Goal: Download file/media

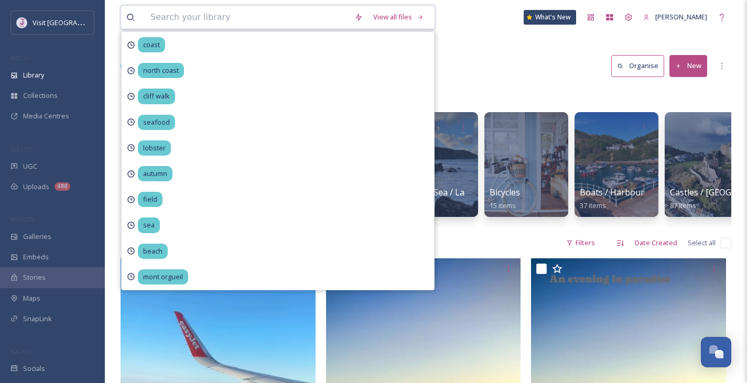
click at [204, 20] on input at bounding box center [247, 17] width 204 height 23
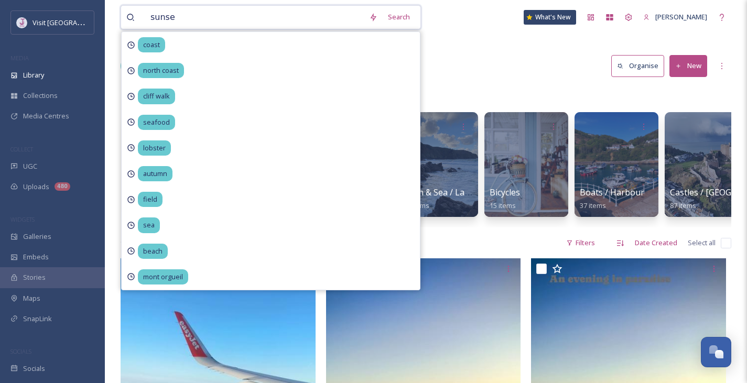
type input "sunset"
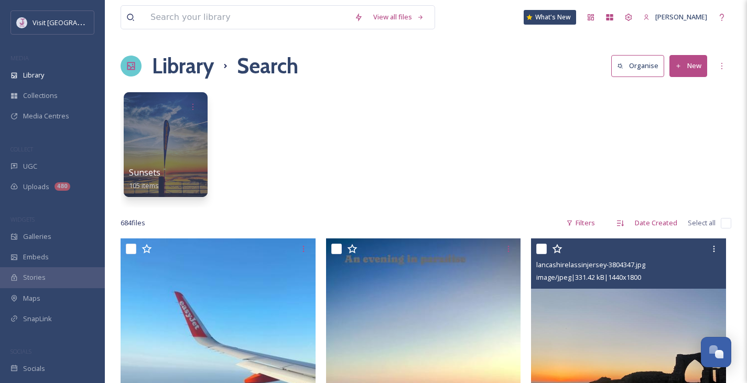
click at [592, 290] on img at bounding box center [628, 360] width 195 height 244
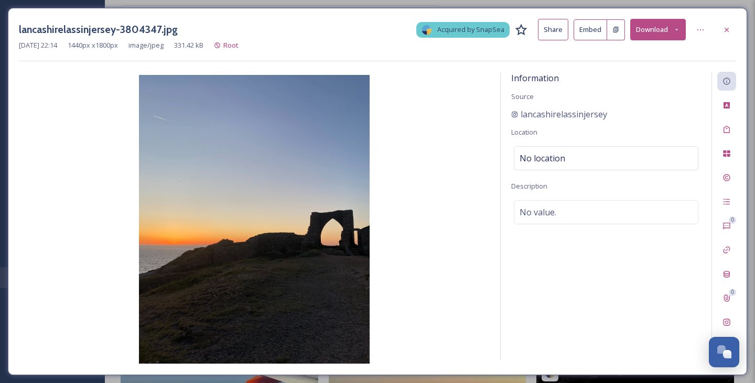
click at [652, 23] on button "Download" at bounding box center [658, 29] width 56 height 21
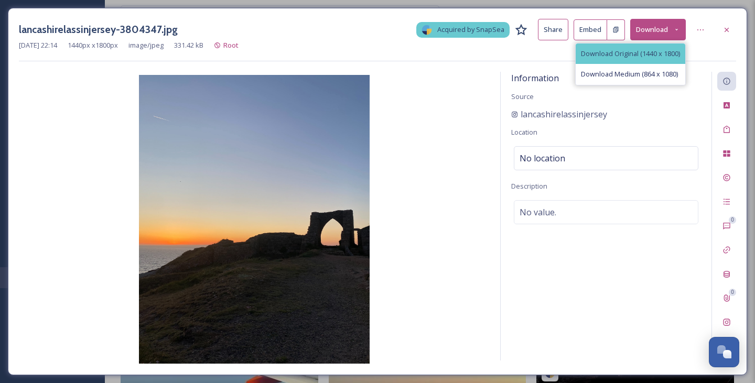
click at [605, 57] on span "Download Original (1440 x 1800)" at bounding box center [630, 54] width 99 height 10
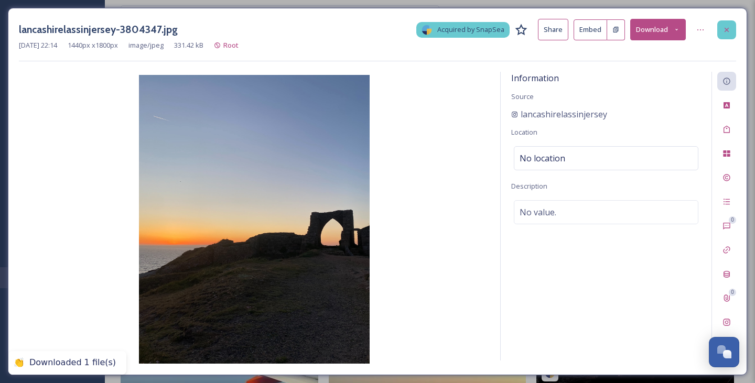
click at [725, 37] on div at bounding box center [726, 29] width 19 height 19
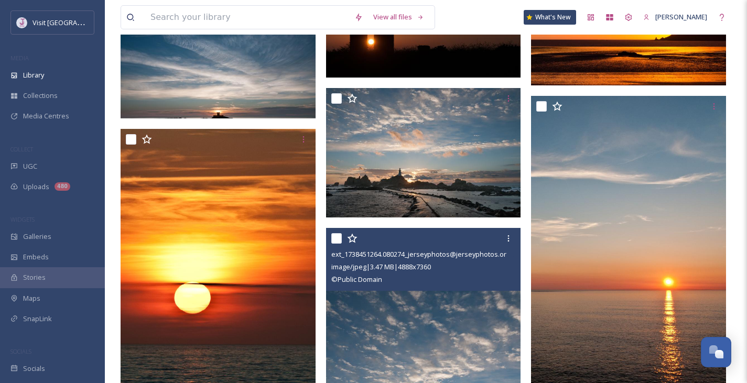
scroll to position [1807, 0]
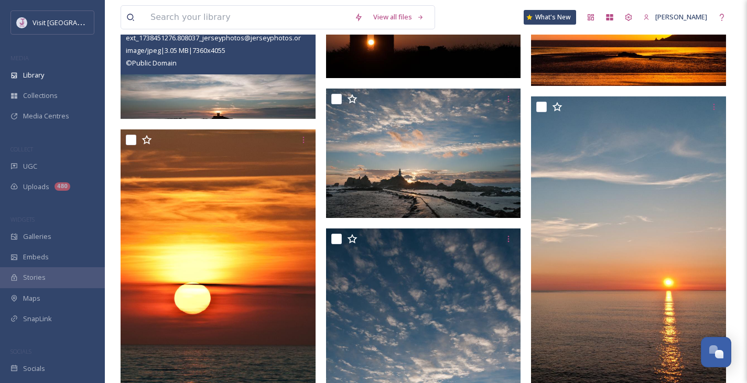
click at [254, 73] on div "ext_1738451276.808037_jerseyphotos@jerseyphotos.org-Sun-setting-behind-La-Rocco…" at bounding box center [218, 43] width 195 height 63
click at [257, 97] on img at bounding box center [218, 65] width 195 height 107
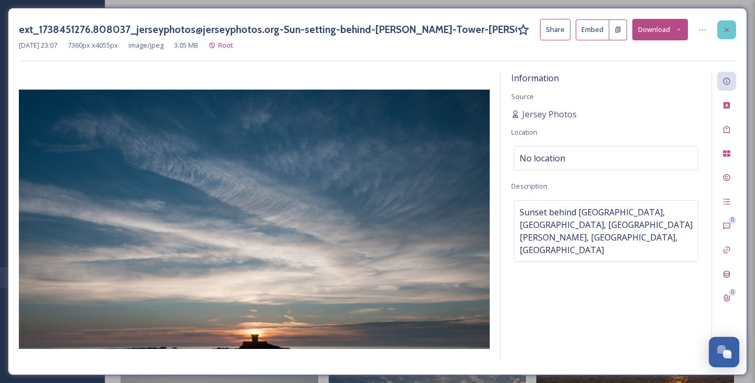
click at [722, 33] on div at bounding box center [726, 29] width 19 height 19
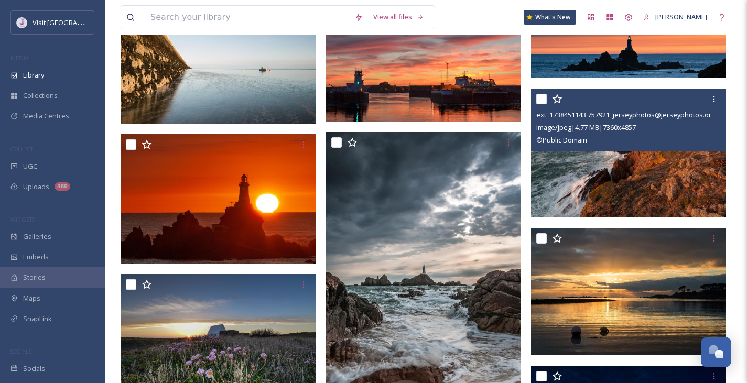
scroll to position [3088, 0]
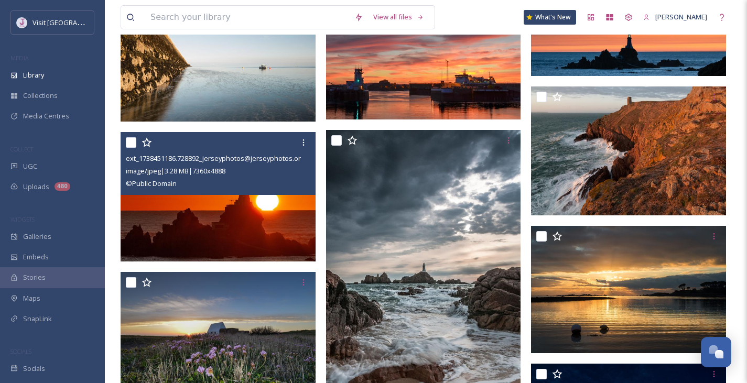
click at [205, 228] on img at bounding box center [218, 196] width 195 height 129
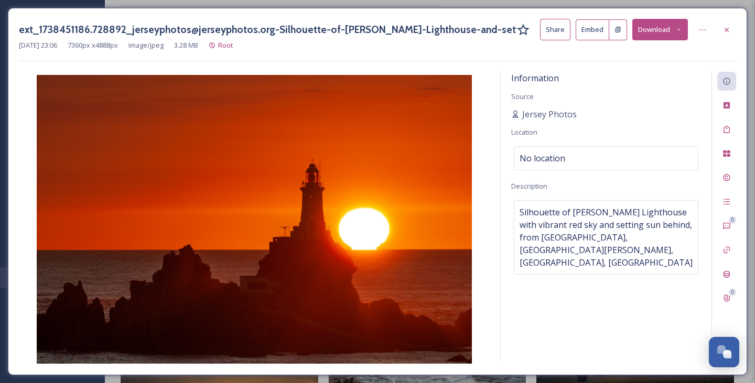
click at [664, 34] on button "Download" at bounding box center [660, 29] width 56 height 21
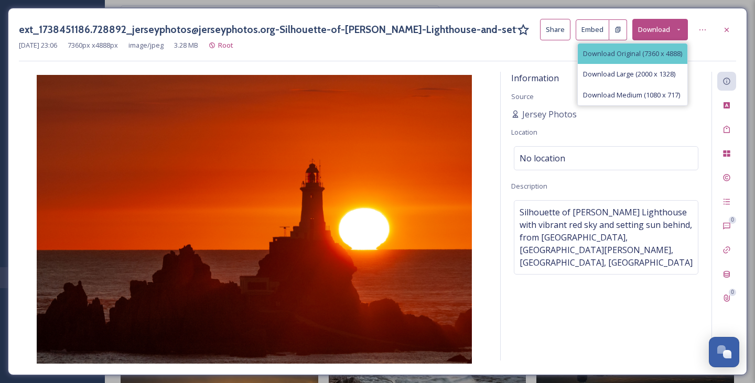
click at [642, 52] on span "Download Original (7360 x 4888)" at bounding box center [632, 54] width 99 height 10
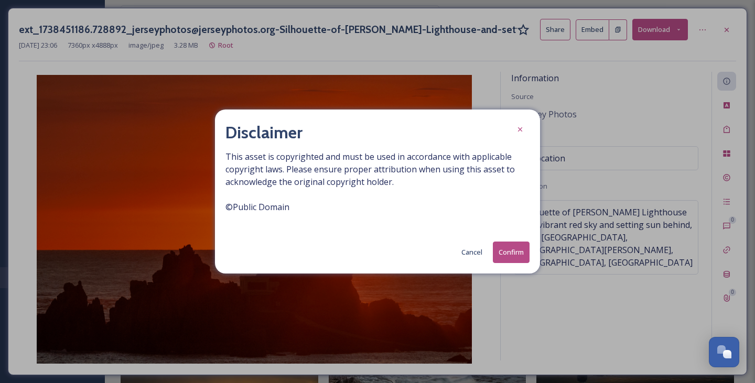
click at [521, 242] on button "Confirm" at bounding box center [511, 252] width 37 height 21
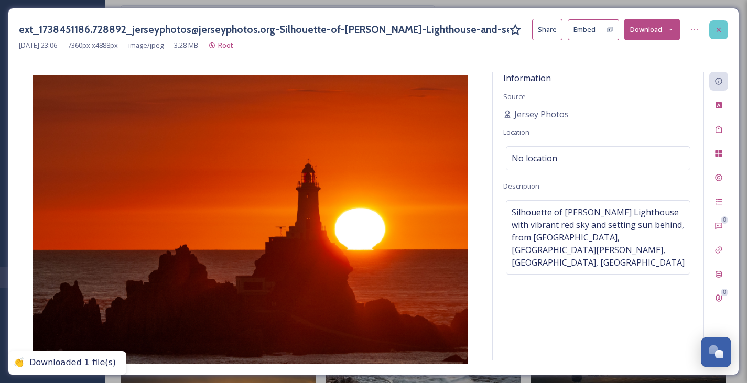
click at [722, 29] on icon at bounding box center [718, 30] width 8 height 8
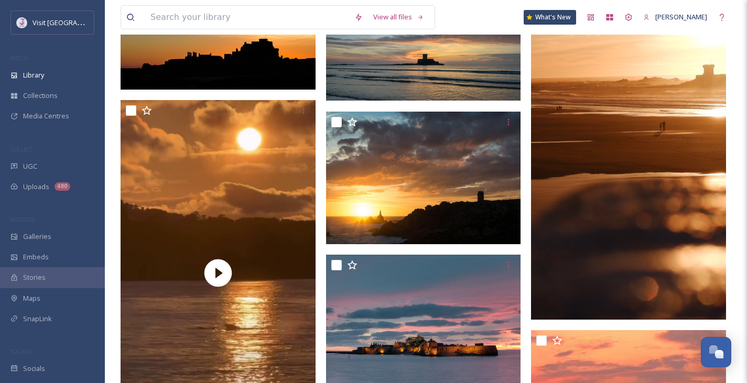
scroll to position [3927, 0]
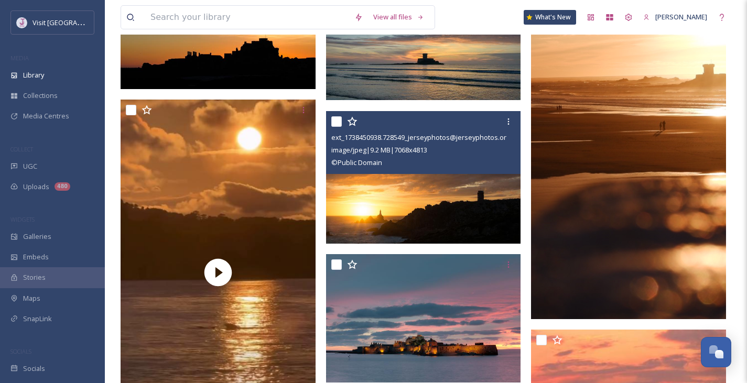
click at [425, 219] on img at bounding box center [423, 177] width 195 height 133
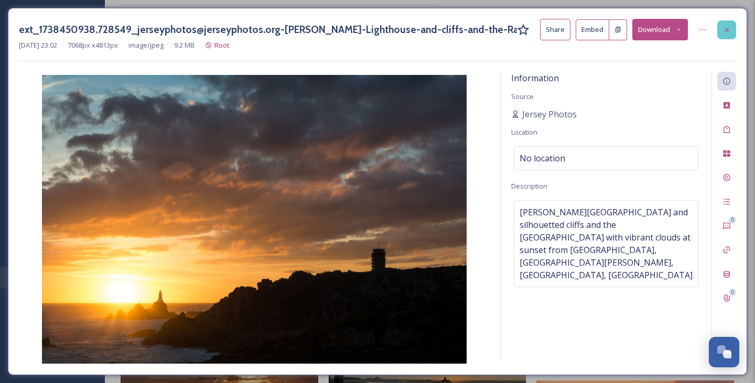
click at [725, 34] on div at bounding box center [726, 29] width 19 height 19
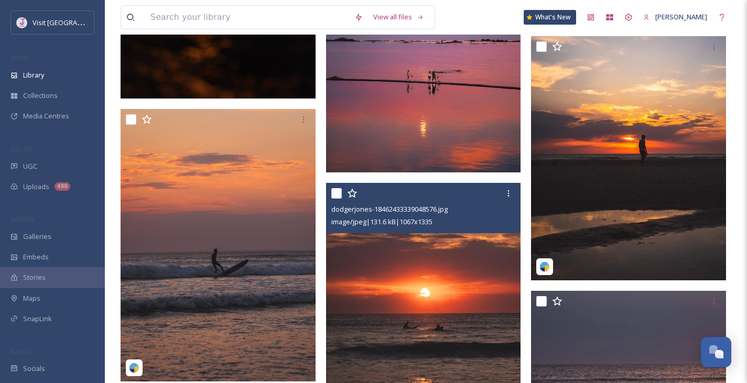
scroll to position [4647, 0]
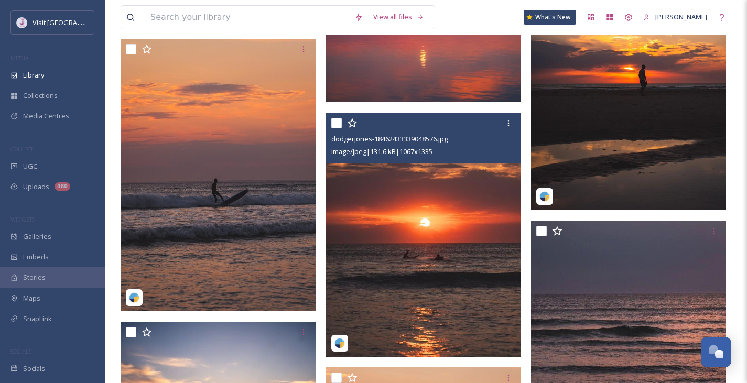
click at [483, 227] on img at bounding box center [423, 235] width 195 height 244
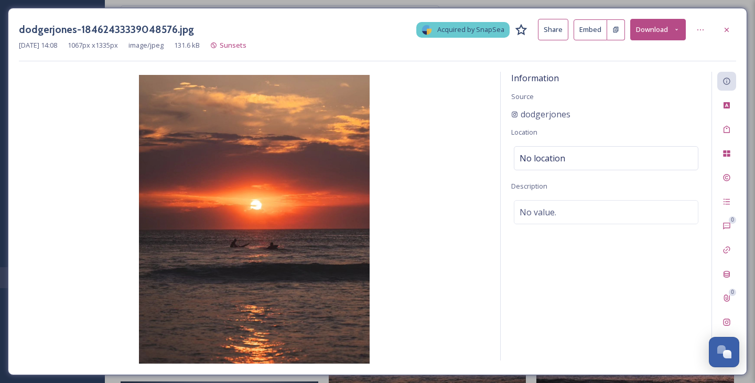
click at [652, 30] on button "Download" at bounding box center [658, 29] width 56 height 21
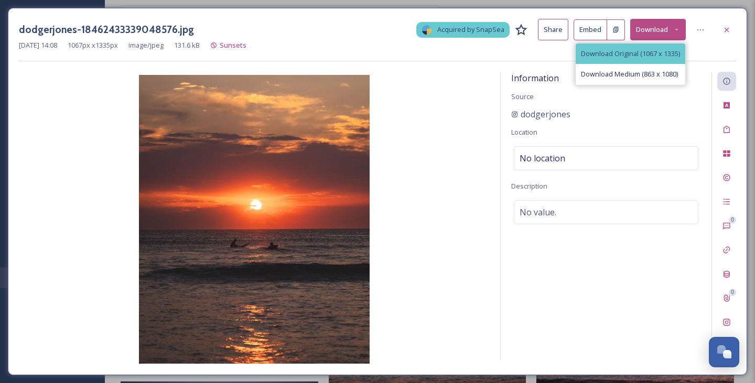
click at [643, 56] on span "Download Original (1067 x 1335)" at bounding box center [630, 54] width 99 height 10
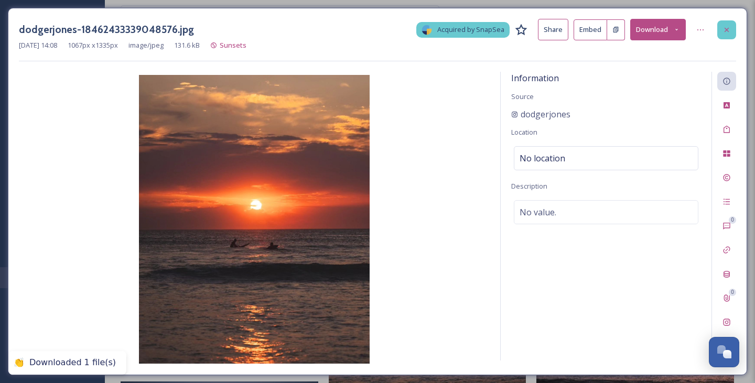
click at [722, 27] on icon at bounding box center [726, 30] width 8 height 8
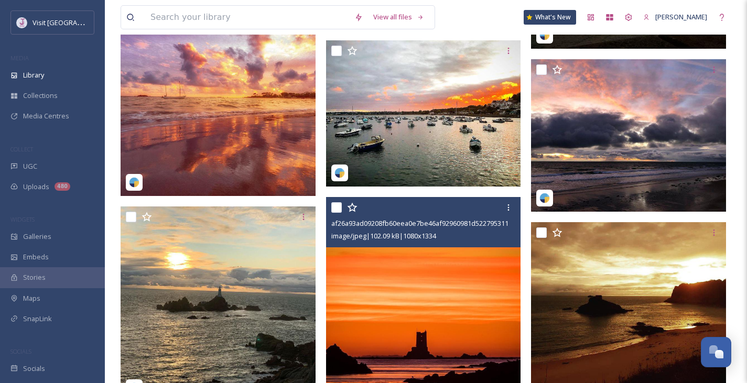
scroll to position [20652, 0]
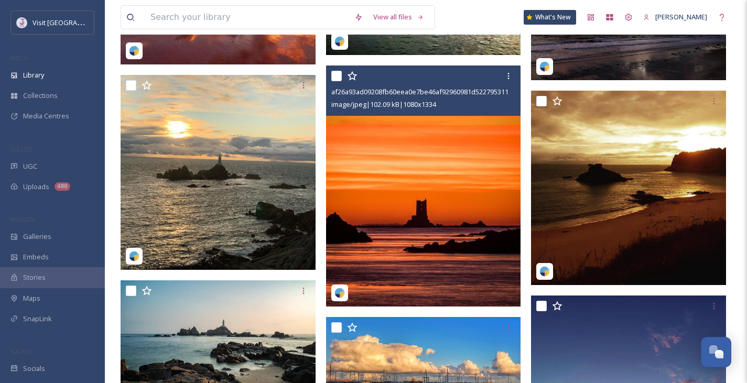
click at [486, 231] on img at bounding box center [423, 185] width 195 height 241
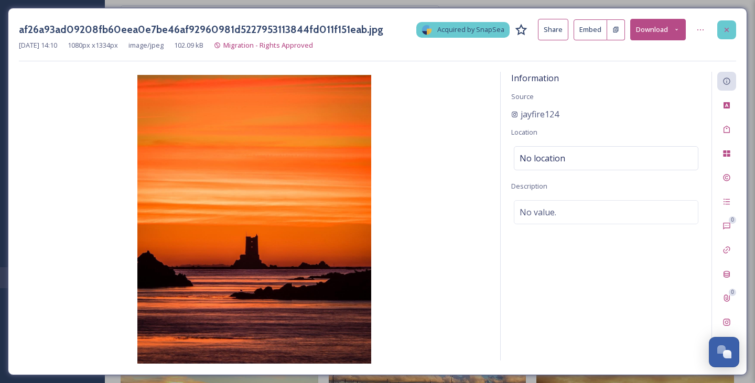
click at [724, 36] on div at bounding box center [726, 29] width 19 height 19
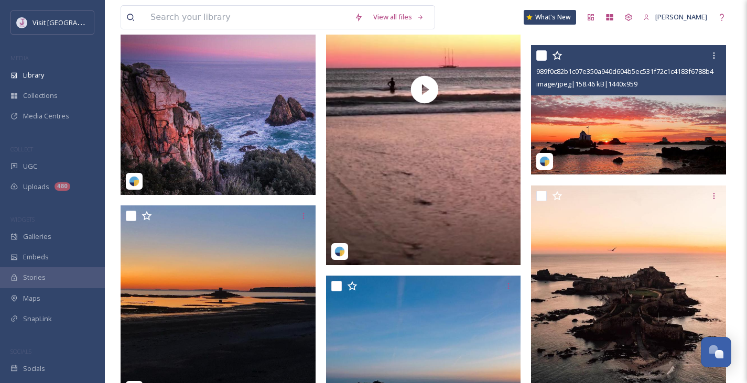
scroll to position [22188, 0]
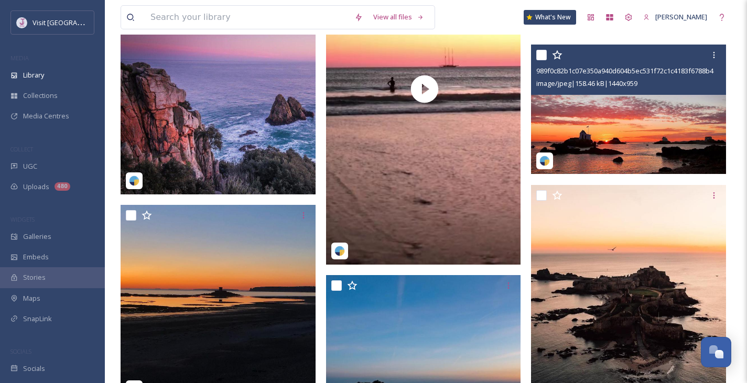
click at [630, 141] on img at bounding box center [628, 110] width 195 height 130
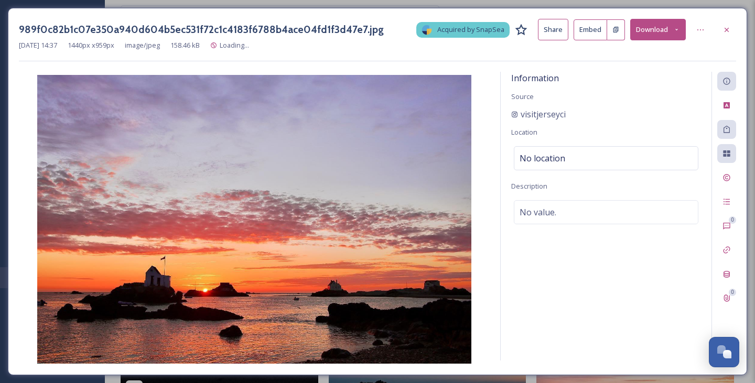
click at [669, 34] on button "Download" at bounding box center [658, 29] width 56 height 21
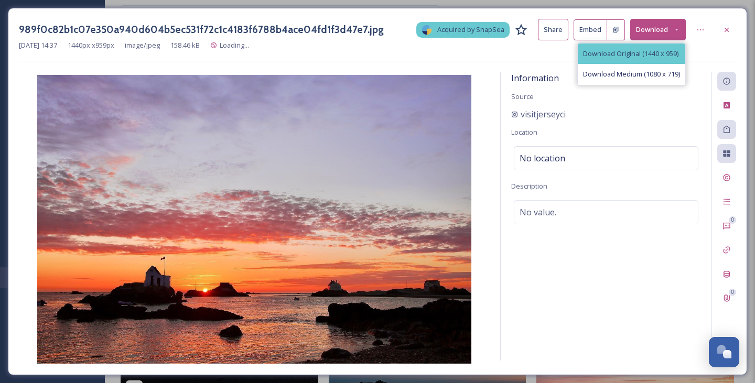
click at [645, 61] on div "Download Original (1440 x 959)" at bounding box center [630, 53] width 107 height 20
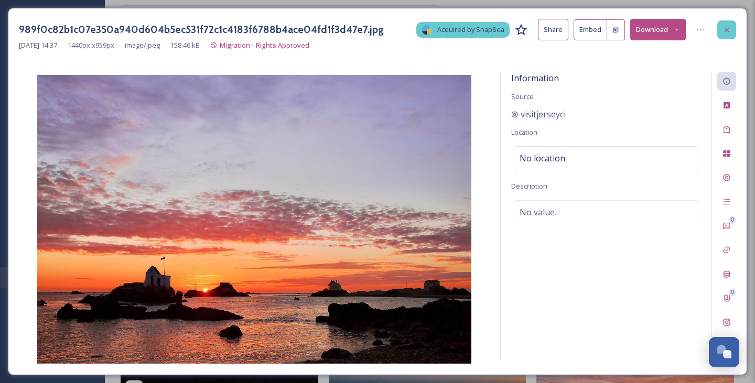
click at [727, 26] on icon at bounding box center [726, 30] width 8 height 8
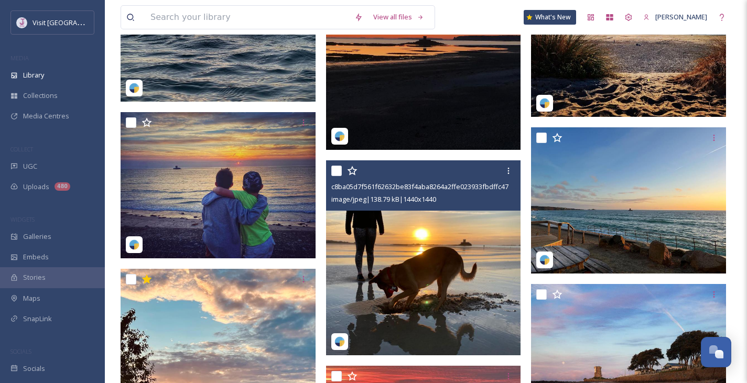
scroll to position [26652, 0]
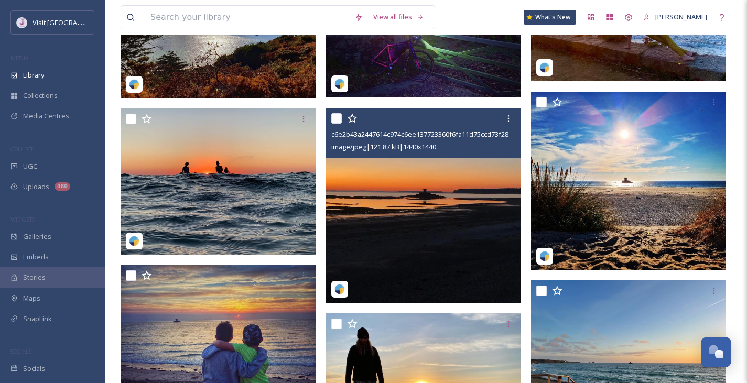
click at [457, 201] on img at bounding box center [423, 205] width 195 height 195
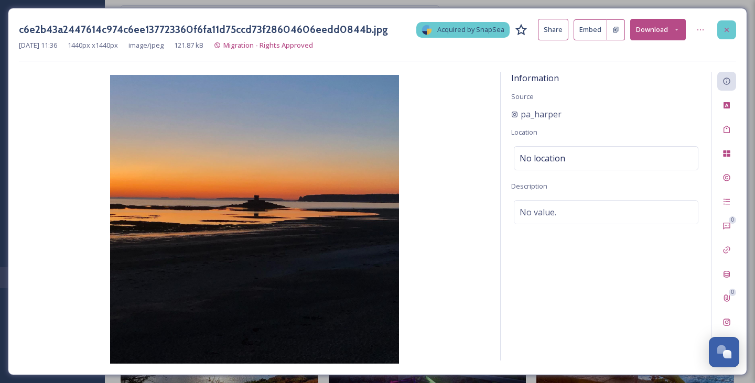
click at [733, 31] on div at bounding box center [726, 29] width 19 height 19
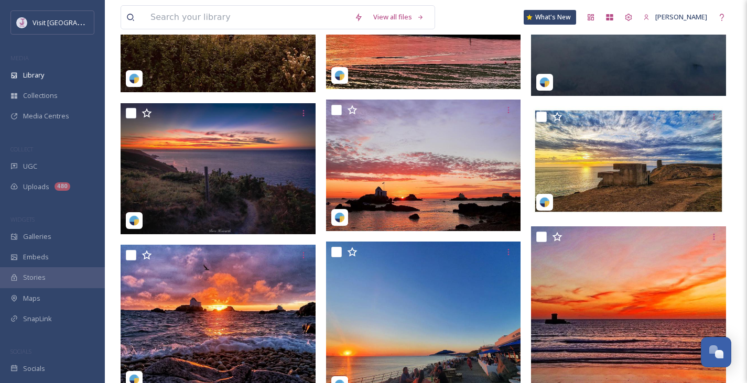
scroll to position [27574, 0]
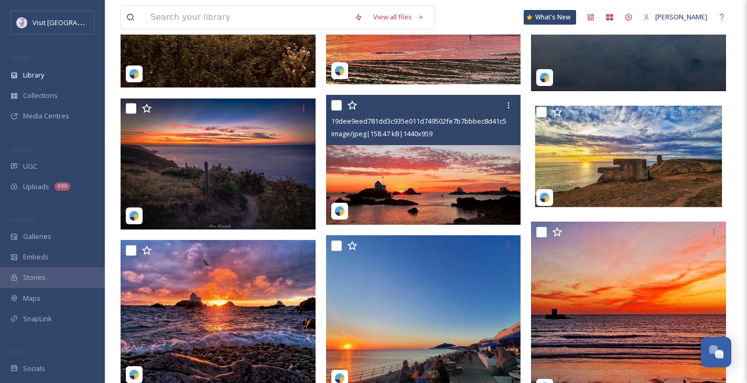
click at [462, 194] on img at bounding box center [423, 160] width 195 height 130
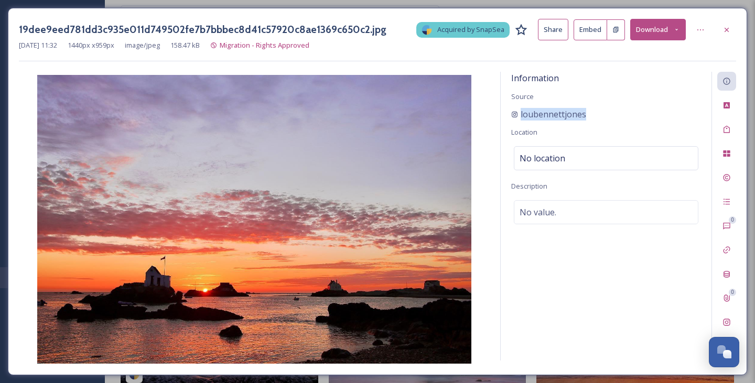
drag, startPoint x: 620, startPoint y: 121, endPoint x: 508, endPoint y: 109, distance: 113.3
click at [508, 109] on div "Information Source loubennettjones Location No location Description No value." at bounding box center [605, 216] width 211 height 289
copy div "loubennettjones"
click at [384, 16] on div "19dee9eed781dd3c935e011d749502fe7b7bbbec8d41c57920c8ae1369c650c2.jpg Acquired b…" at bounding box center [377, 191] width 739 height 367
click at [729, 24] on div at bounding box center [726, 29] width 19 height 19
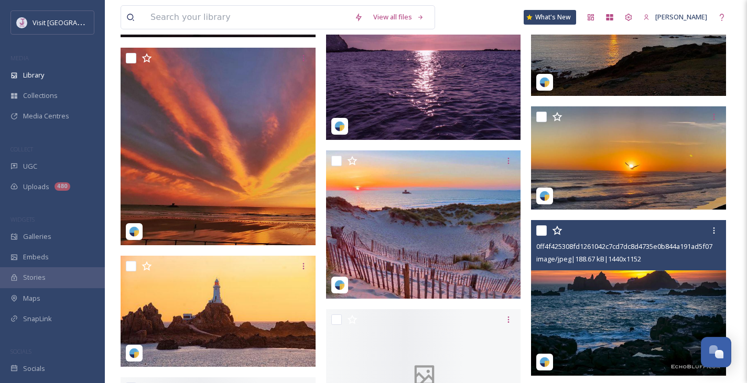
scroll to position [32970, 0]
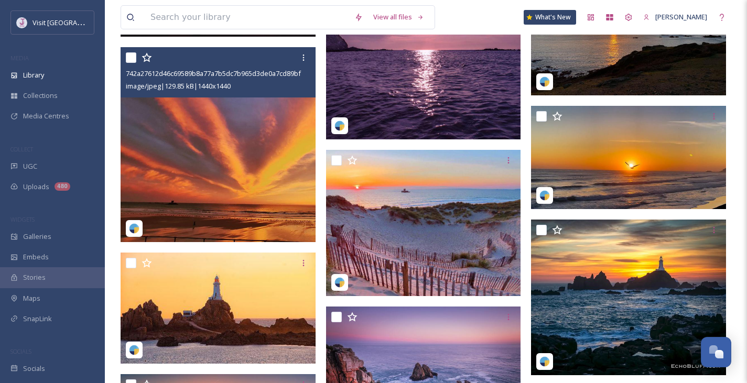
click at [296, 148] on img at bounding box center [218, 144] width 195 height 195
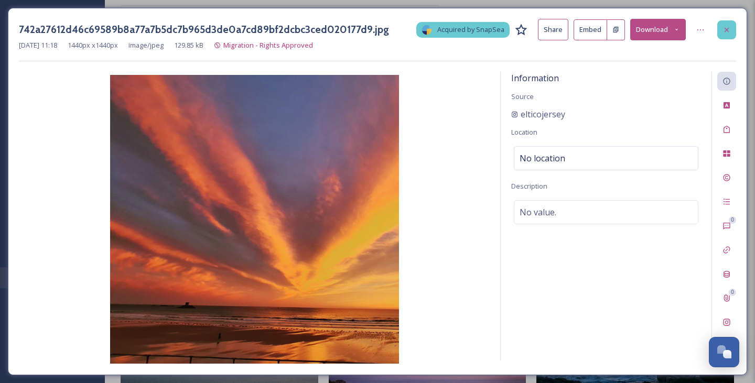
click at [729, 33] on icon at bounding box center [726, 30] width 8 height 8
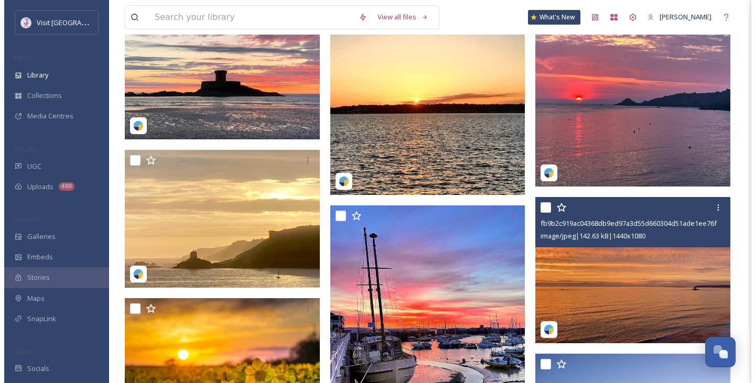
scroll to position [35386, 0]
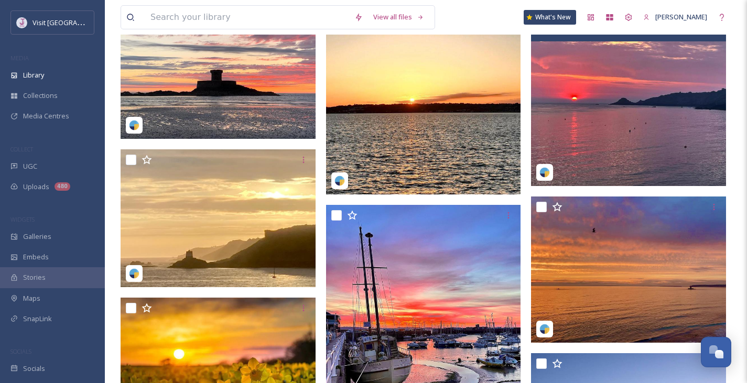
click at [640, 117] on img at bounding box center [628, 88] width 195 height 195
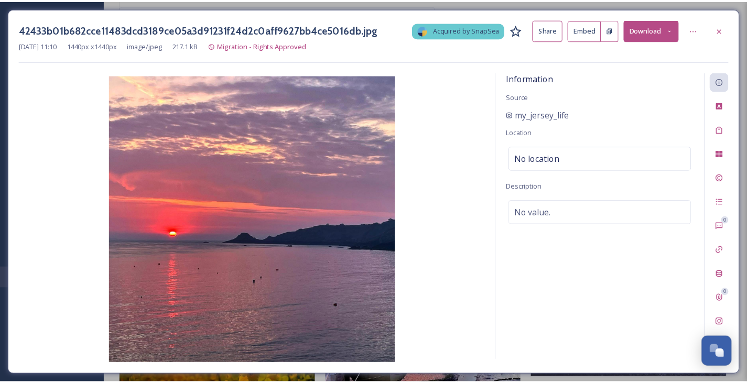
scroll to position [35389, 0]
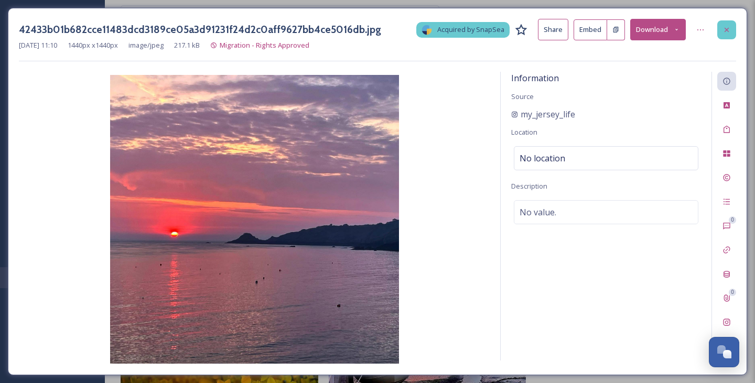
click at [729, 32] on icon at bounding box center [726, 30] width 8 height 8
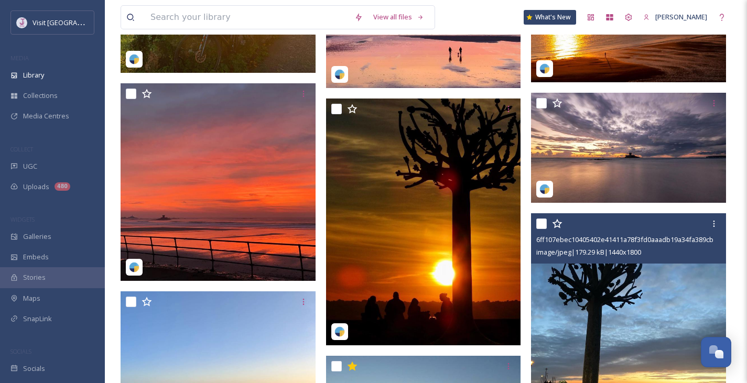
scroll to position [37906, 0]
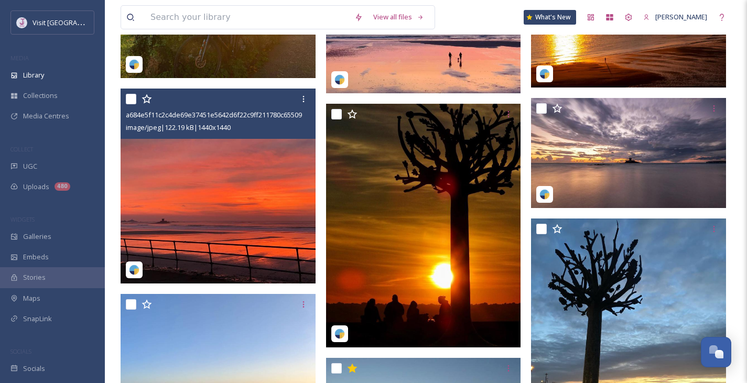
click at [255, 136] on div "a684e5f11c2c4de69e37451e5642d6f22c9ff211780c6550953c65f182303da4.jpg image/jpeg…" at bounding box center [218, 114] width 195 height 50
click at [252, 178] on img at bounding box center [218, 186] width 195 height 195
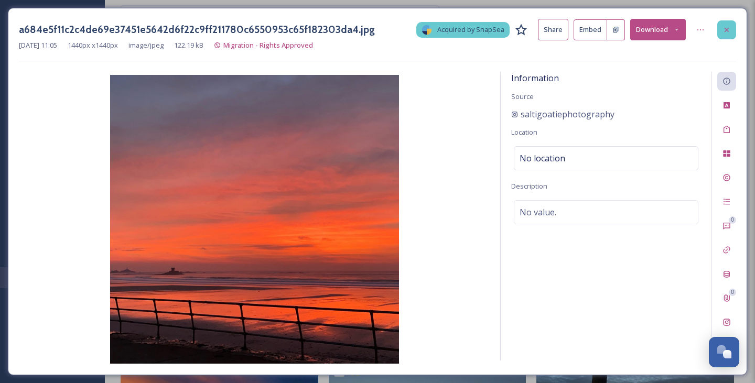
click at [729, 34] on div at bounding box center [726, 29] width 19 height 19
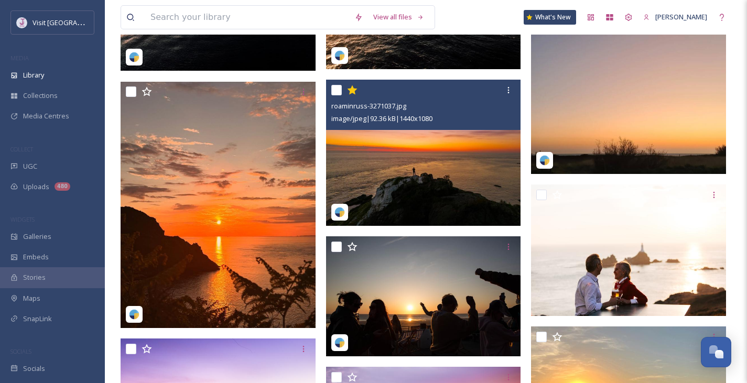
scroll to position [837, 0]
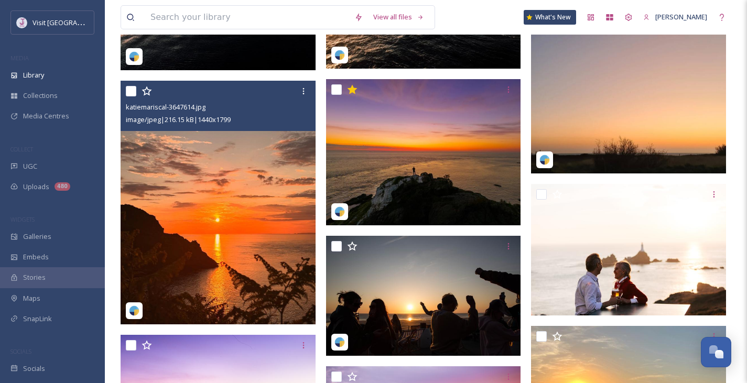
click at [252, 189] on img at bounding box center [218, 202] width 195 height 243
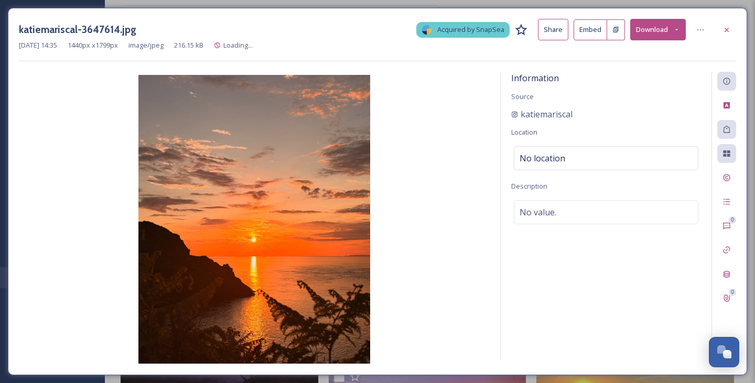
click at [660, 27] on button "Download" at bounding box center [658, 29] width 56 height 21
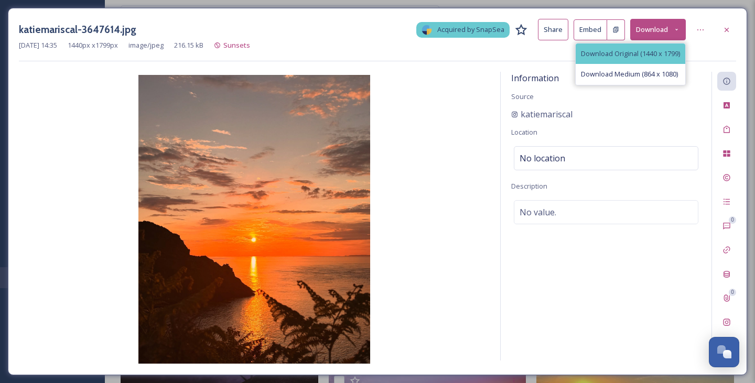
click at [637, 59] on div "Download Original (1440 x 1799)" at bounding box center [630, 53] width 110 height 20
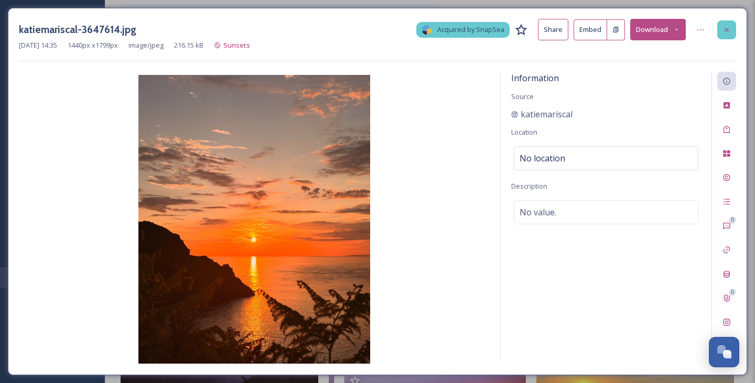
click at [726, 34] on div at bounding box center [726, 29] width 19 height 19
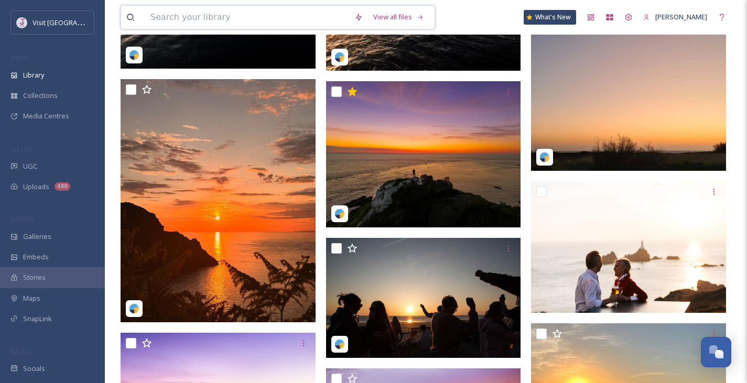
click at [239, 16] on input at bounding box center [247, 17] width 204 height 23
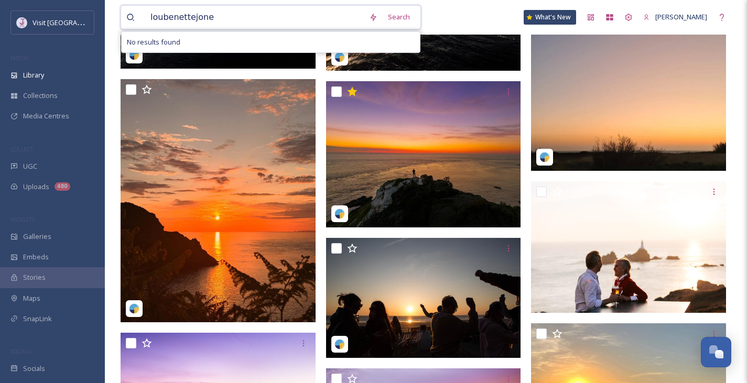
type input "loubenettejones"
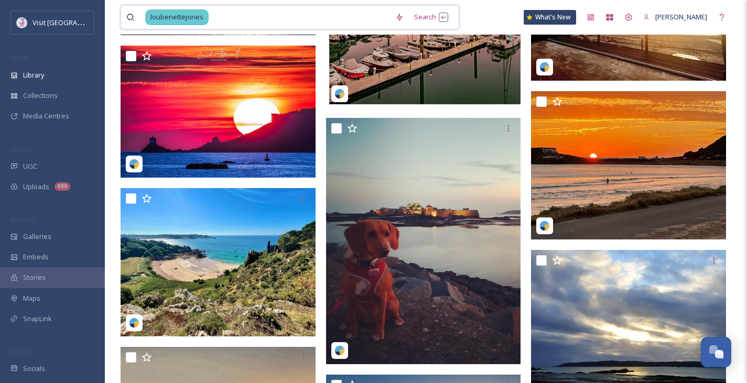
scroll to position [35447, 0]
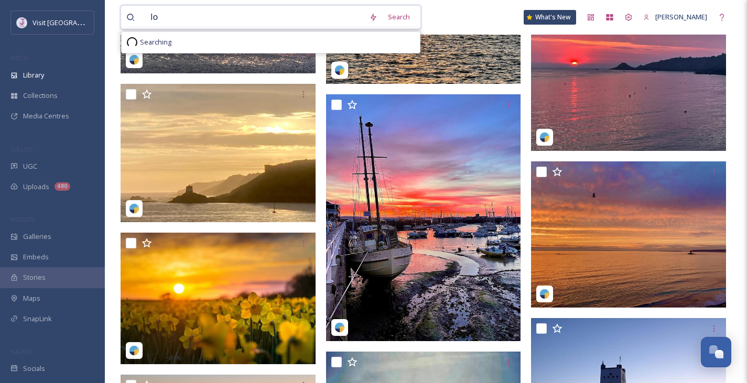
type input "l"
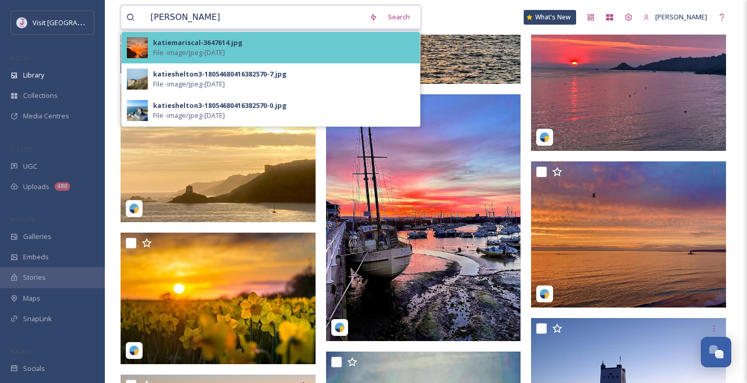
type input "katie"
click at [299, 48] on div "katiemariscal-3647614.jpg File - image/jpeg - May 14 2025" at bounding box center [283, 48] width 261 height 20
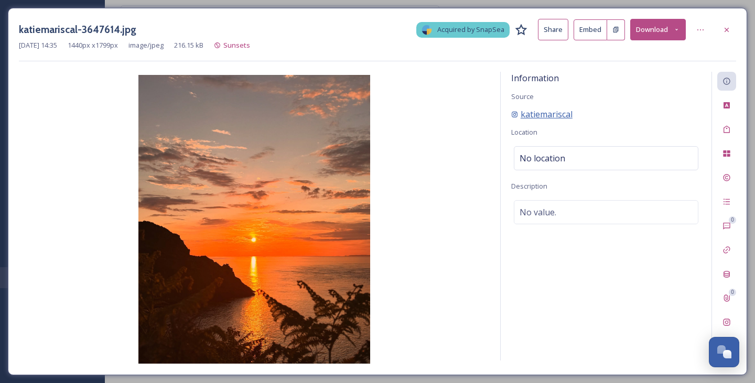
click at [564, 113] on span "katiemariscal" at bounding box center [546, 114] width 52 height 13
click at [704, 25] on div at bounding box center [700, 29] width 19 height 19
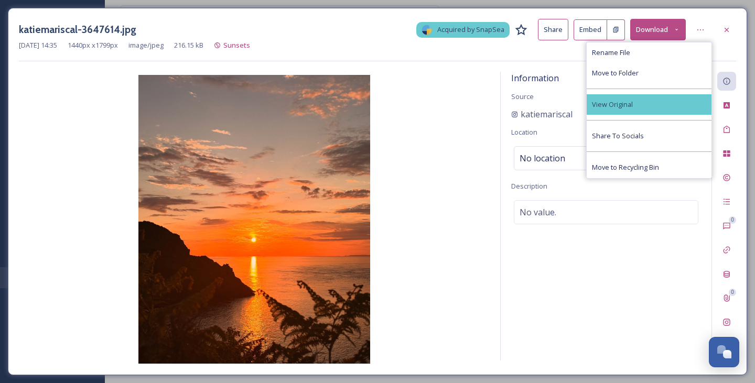
click at [617, 100] on span "View Original" at bounding box center [612, 105] width 41 height 10
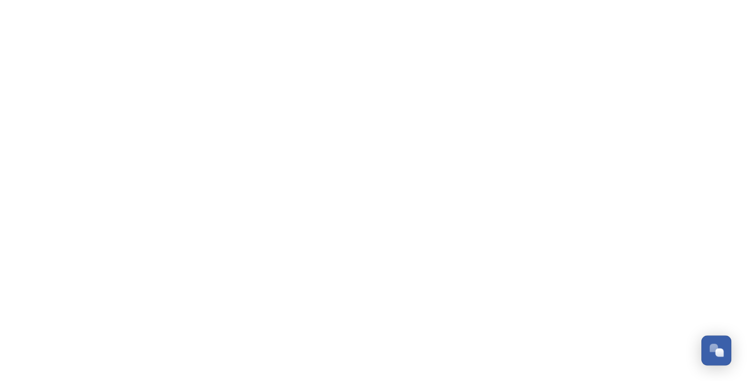
scroll to position [963, 0]
